Goal: Task Accomplishment & Management: Complete application form

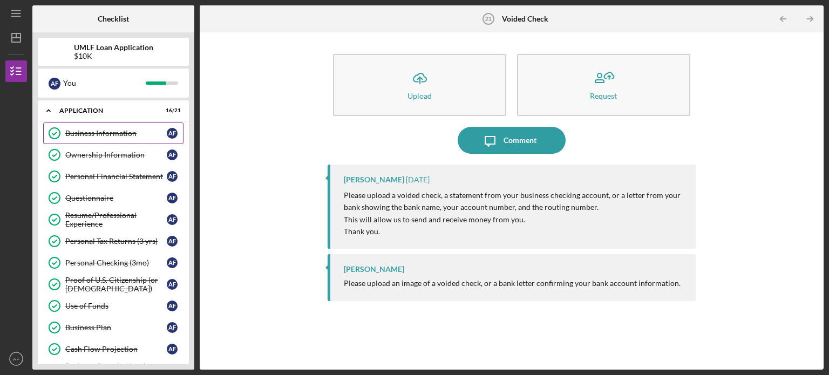
click at [104, 138] on link "Business Information Business Information A F" at bounding box center [113, 134] width 140 height 22
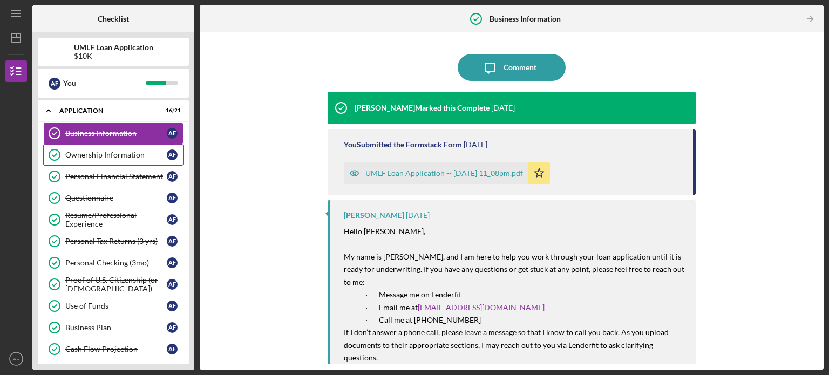
click at [114, 151] on div "Ownership Information" at bounding box center [115, 155] width 101 height 9
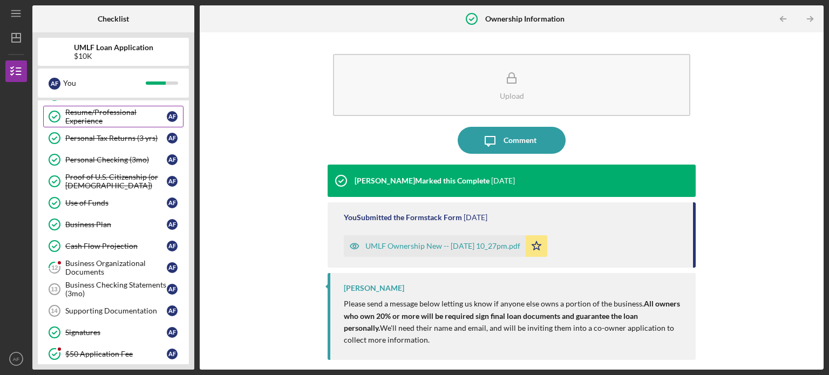
scroll to position [100, 0]
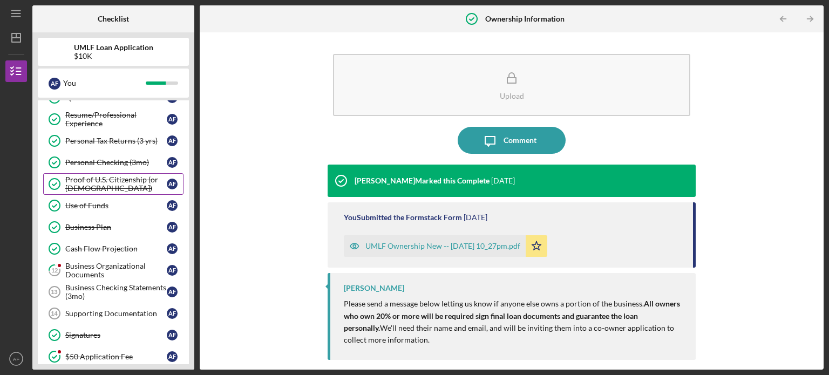
click at [104, 190] on div "Proof of U.S. Citizenship (or [DEMOGRAPHIC_DATA])" at bounding box center [115, 183] width 101 height 17
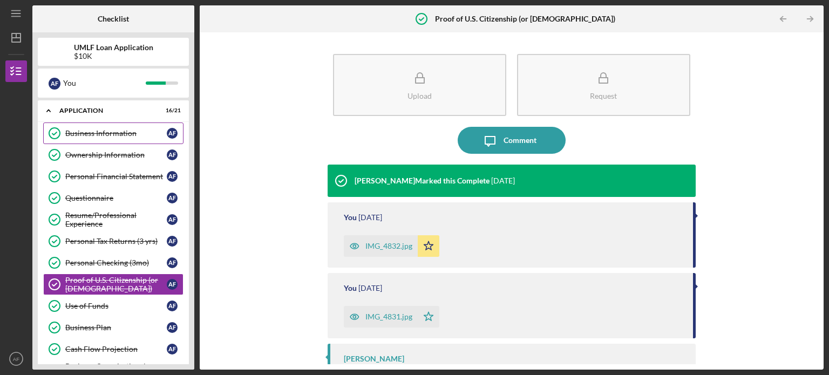
click at [95, 137] on div "Business Information" at bounding box center [115, 133] width 101 height 9
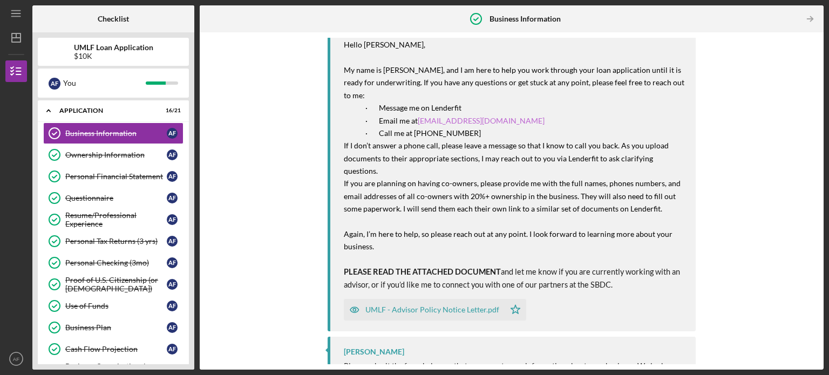
scroll to position [187, 0]
